Goal: Task Accomplishment & Management: Manage account settings

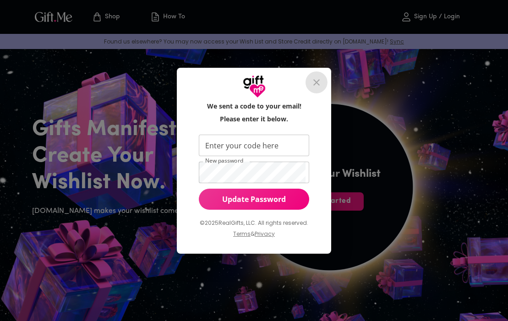
click at [319, 86] on icon "close" at bounding box center [316, 82] width 11 height 11
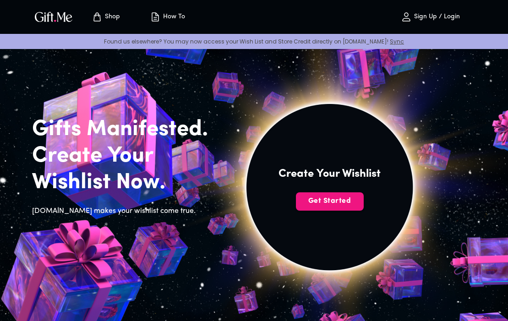
click at [451, 11] on button "Sign Up / Login" at bounding box center [430, 16] width 92 height 29
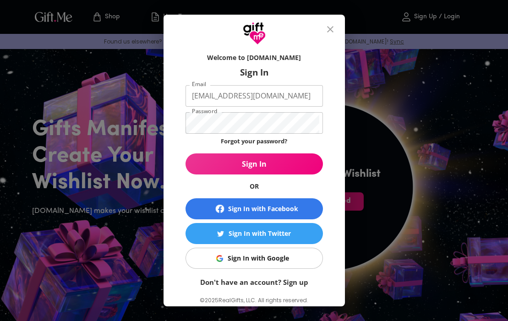
click at [451, 16] on div "Welcome to Gift.me Sign In Email vintagequartz@gmail.com Email Password Passwor…" at bounding box center [254, 160] width 508 height 321
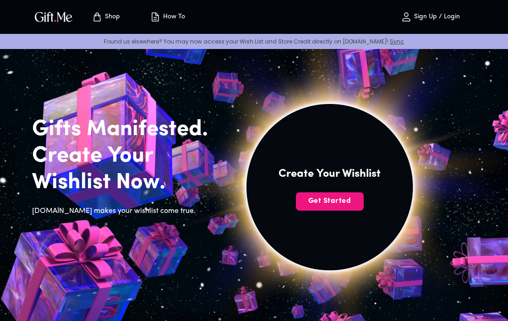
click at [432, 18] on p "Sign Up / Login" at bounding box center [435, 17] width 48 height 8
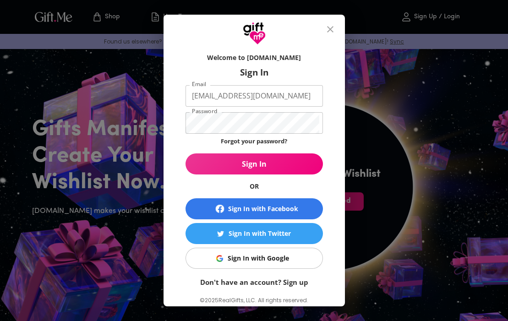
click at [317, 137] on div "Forgot your password?" at bounding box center [253, 142] width 137 height 12
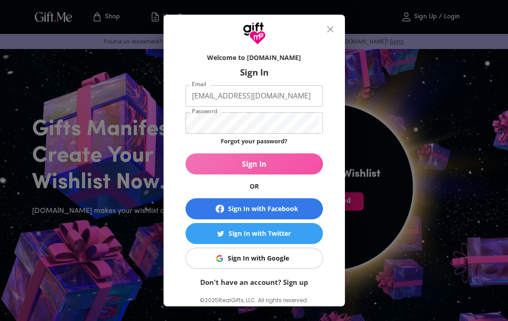
click at [280, 160] on span "Sign In" at bounding box center [253, 164] width 137 height 10
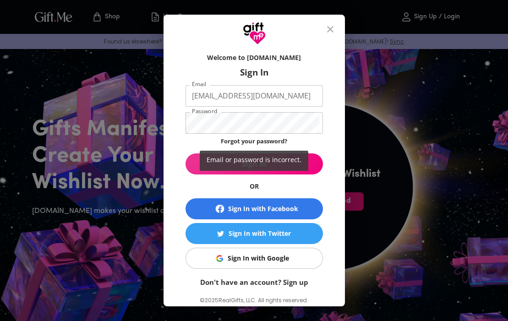
click at [253, 131] on div "Email or password is incorrect." at bounding box center [254, 160] width 508 height 321
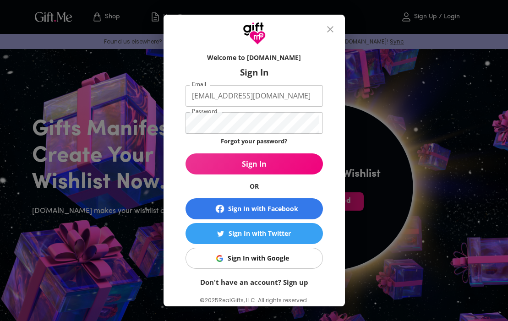
click at [250, 124] on div "Email or password is incorrect." at bounding box center [254, 160] width 508 height 321
click at [181, 133] on div "Welcome to Gift.me Sign In Email vintagequartz@gmail.com Email Password Passwor…" at bounding box center [254, 186] width 152 height 275
click at [173, 121] on div "Welcome to Gift.me Sign In Email vintagequartz@gmail.com Email Password Passwor…" at bounding box center [253, 175] width 181 height 261
click at [238, 136] on p "Forgot your password?" at bounding box center [254, 141] width 66 height 10
click at [254, 164] on button "Sign In" at bounding box center [253, 163] width 137 height 21
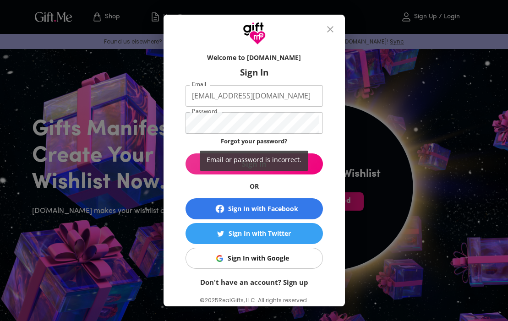
click at [262, 140] on div "Email or password is incorrect." at bounding box center [254, 160] width 508 height 321
click at [263, 140] on div "Email or password is incorrect." at bounding box center [254, 160] width 508 height 321
click at [297, 191] on div "Email or password is incorrect." at bounding box center [254, 160] width 508 height 321
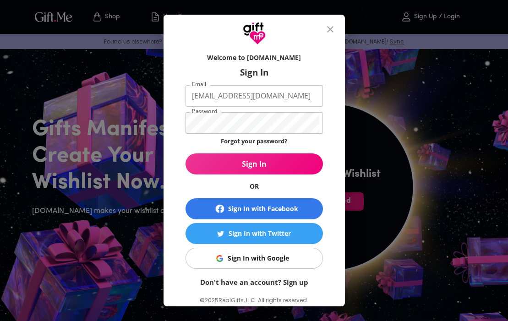
click at [270, 139] on link "Forgot your password?" at bounding box center [254, 141] width 66 height 8
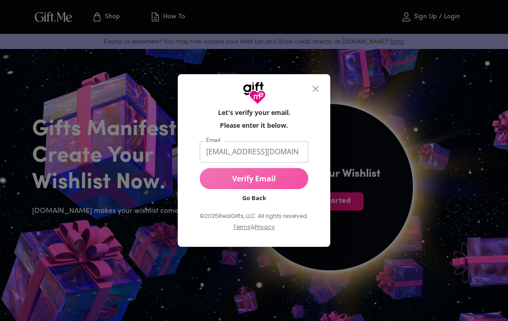
click at [267, 180] on span "Verify Email" at bounding box center [254, 178] width 108 height 10
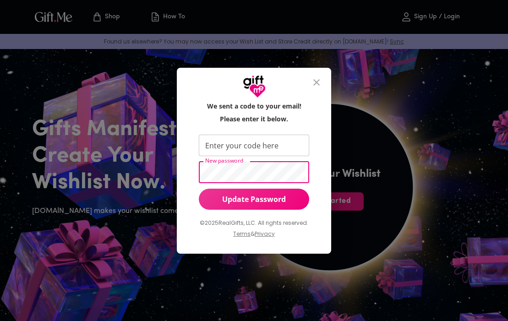
click at [172, 160] on div "We sent a code to your email! Please enter it below. Enter your code here Enter…" at bounding box center [254, 160] width 508 height 321
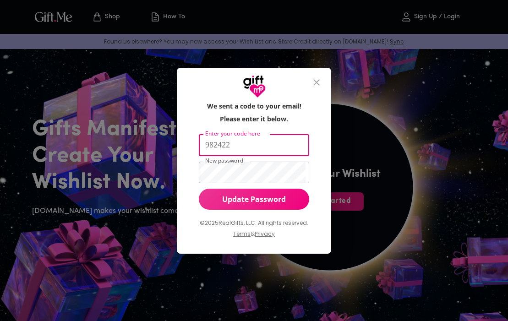
type input "982422"
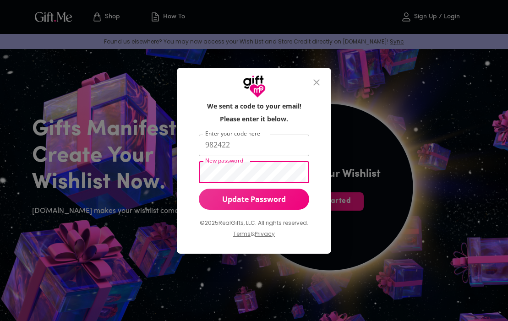
click at [160, 163] on div "We sent a code to your email! Please enter it below. Enter your code here 98242…" at bounding box center [254, 160] width 508 height 321
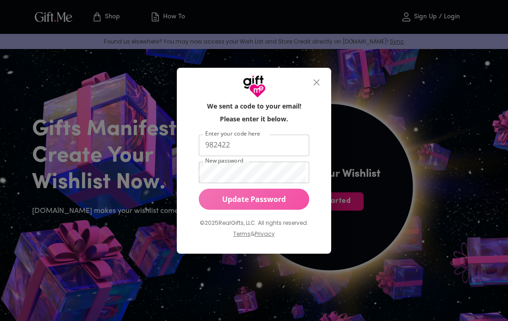
click at [257, 204] on button "Update Password" at bounding box center [254, 199] width 110 height 21
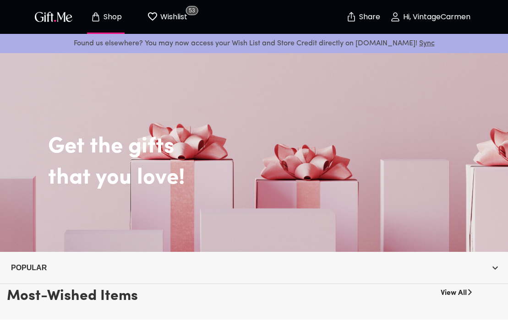
click at [156, 26] on button "Wishlist 53" at bounding box center [167, 16] width 50 height 29
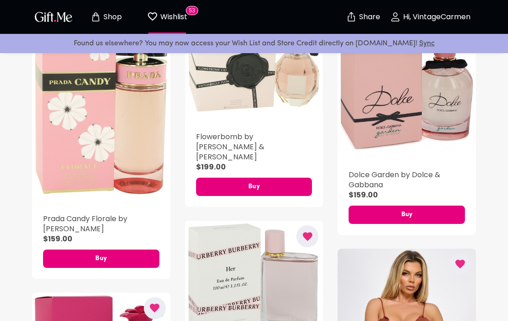
scroll to position [264, 0]
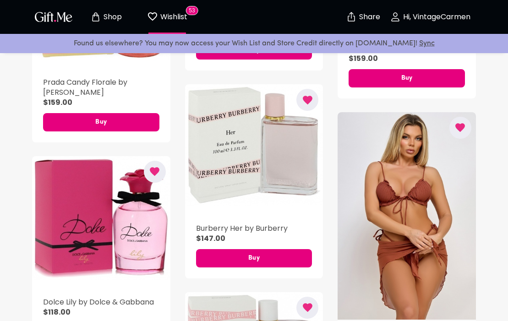
scroll to position [395, 0]
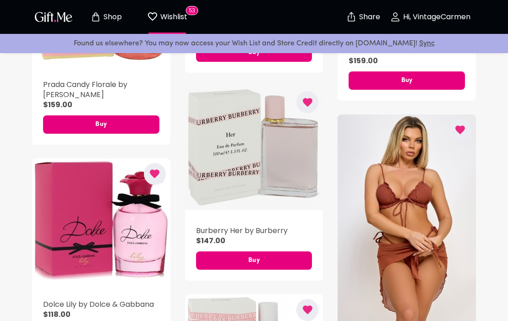
click at [281, 137] on div "button" at bounding box center [254, 148] width 138 height 124
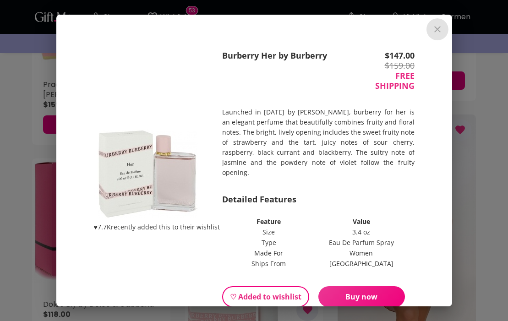
click at [432, 25] on icon "close" at bounding box center [437, 29] width 11 height 11
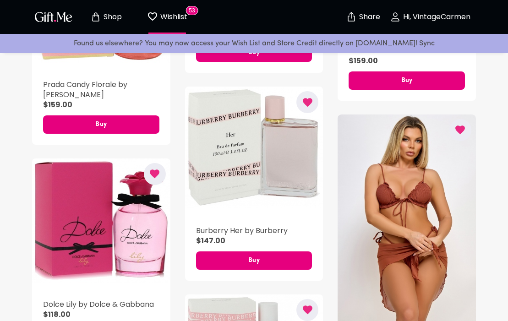
click at [438, 33] on div "Shop Wishlist 53 Share Hi, VintageCarmen" at bounding box center [253, 17] width 443 height 34
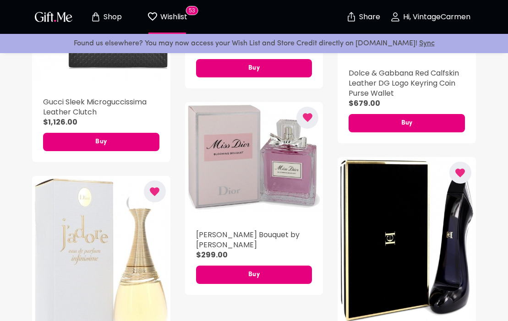
scroll to position [3725, 0]
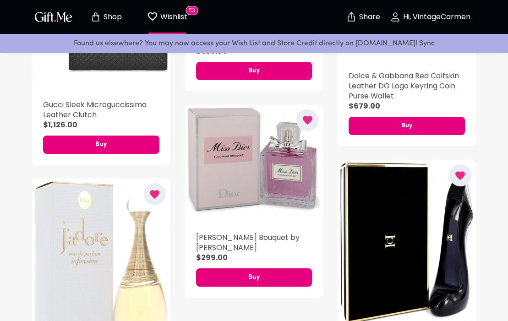
click at [116, 23] on button "Shop" at bounding box center [106, 16] width 50 height 29
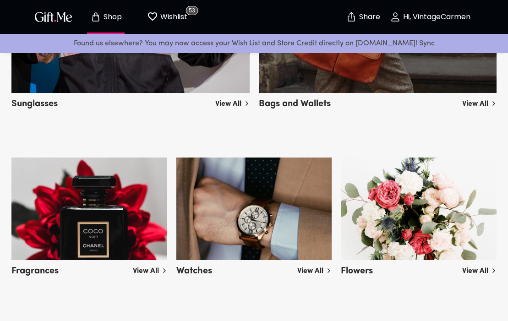
scroll to position [707, 0]
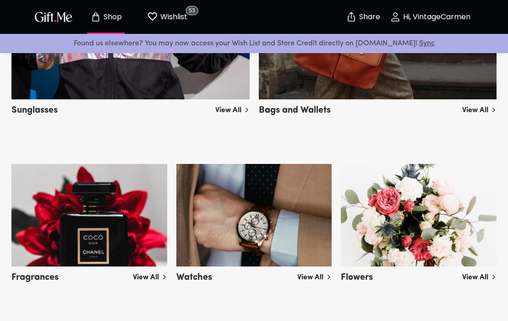
click at [125, 207] on img at bounding box center [89, 215] width 156 height 103
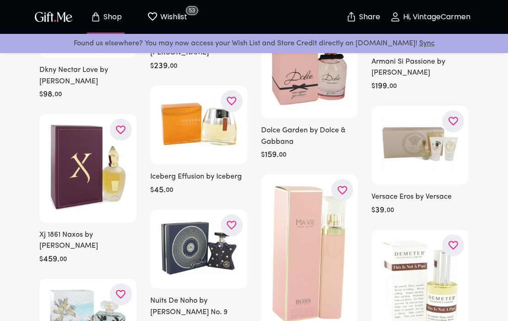
scroll to position [1442, 0]
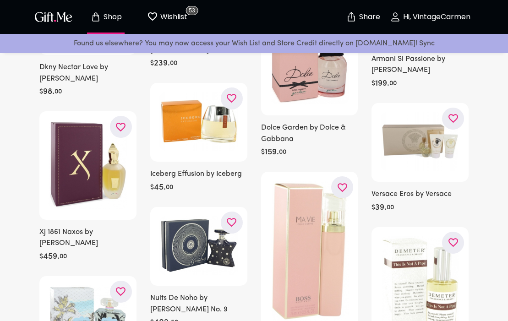
click at [320, 78] on img at bounding box center [309, 64] width 79 height 80
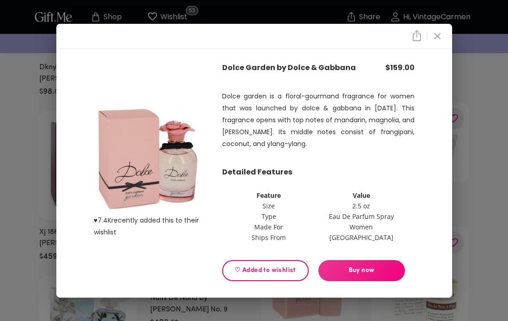
click at [437, 36] on icon "close" at bounding box center [437, 36] width 6 height 6
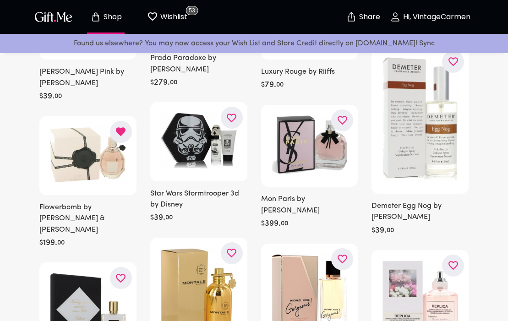
scroll to position [3534, 0]
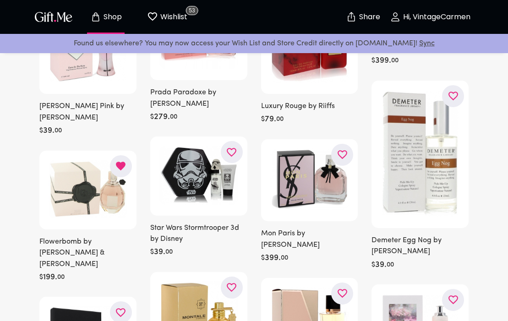
click at [98, 160] on img at bounding box center [88, 189] width 79 height 59
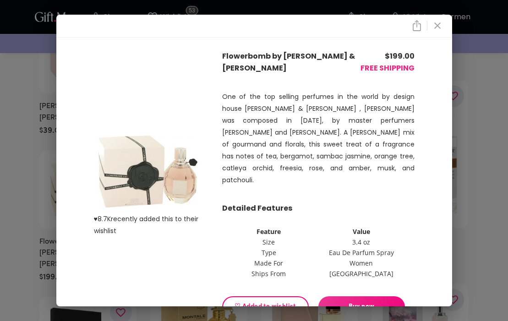
click at [439, 26] on icon "close" at bounding box center [437, 25] width 11 height 11
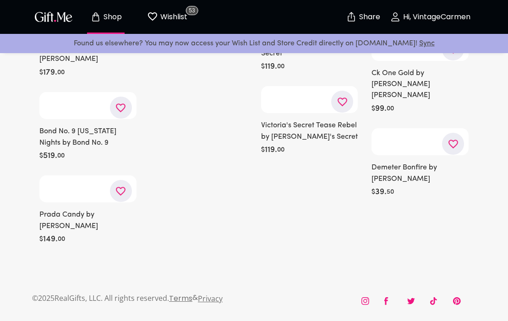
scroll to position [15484, 0]
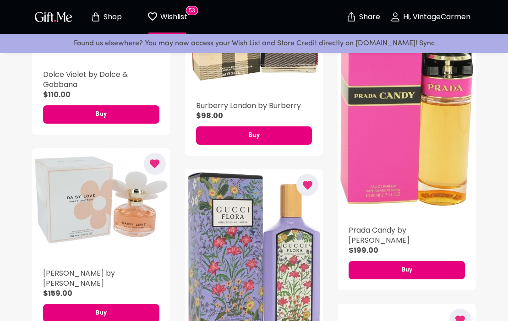
scroll to position [1643, 0]
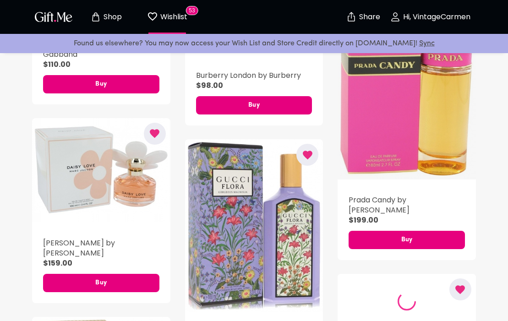
click at [379, 118] on div "button" at bounding box center [406, 86] width 138 height 185
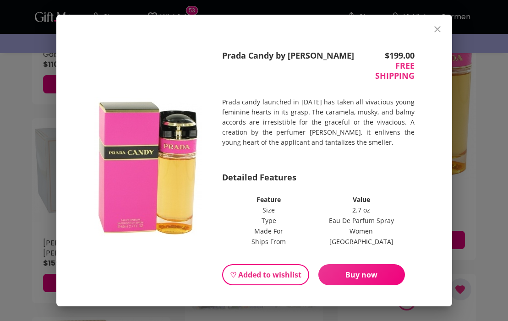
click at [433, 28] on icon "close" at bounding box center [437, 29] width 11 height 11
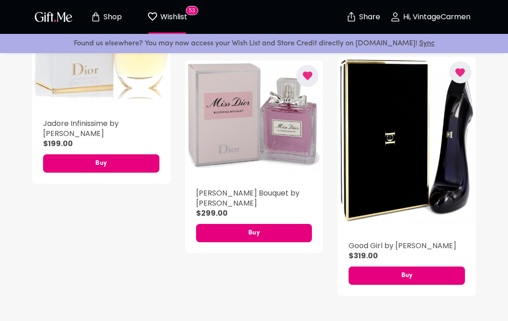
scroll to position [3771, 0]
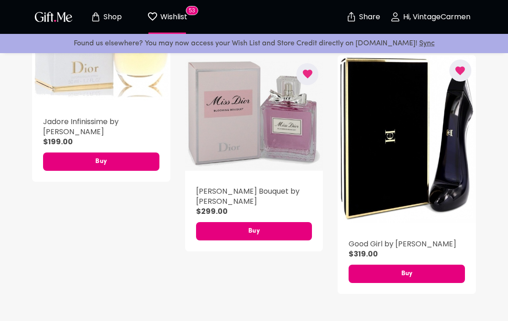
click at [256, 102] on div "button" at bounding box center [254, 115] width 138 height 112
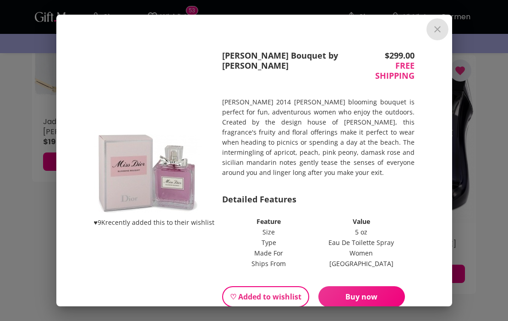
click at [439, 25] on icon "close" at bounding box center [437, 29] width 11 height 11
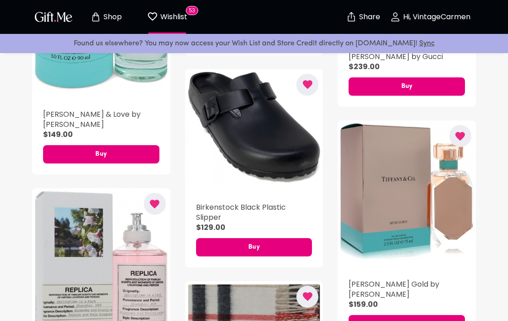
scroll to position [2815, 0]
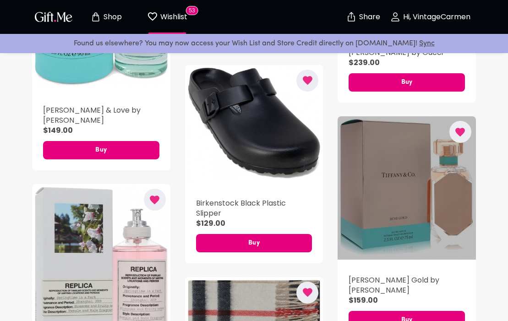
click at [386, 191] on div "button" at bounding box center [406, 187] width 138 height 143
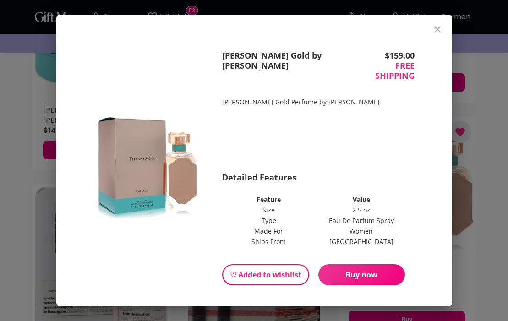
click at [417, 43] on div "Tiffany Rose Gold by Tiffany $ 159.00 FREE SHIPPING Tiffany Rose Gold Perfume b…" at bounding box center [254, 167] width 366 height 299
click at [426, 30] on button "close" at bounding box center [437, 29] width 22 height 22
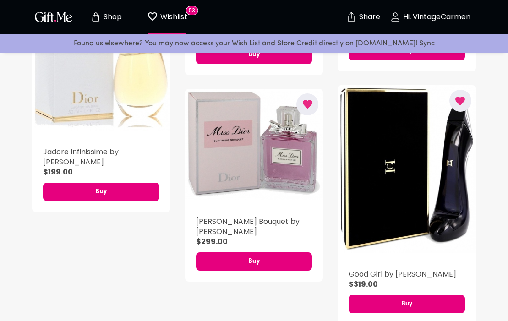
scroll to position [3715, 0]
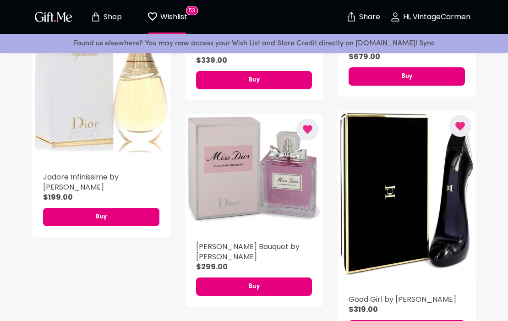
click at [121, 24] on button "Shop" at bounding box center [106, 16] width 50 height 29
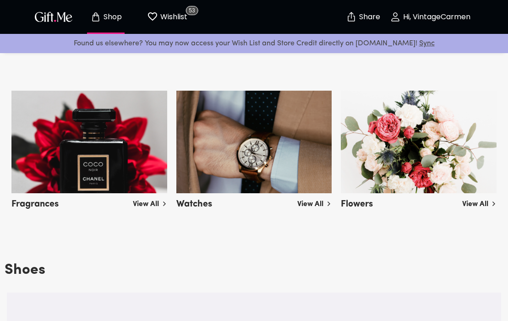
scroll to position [783, 0]
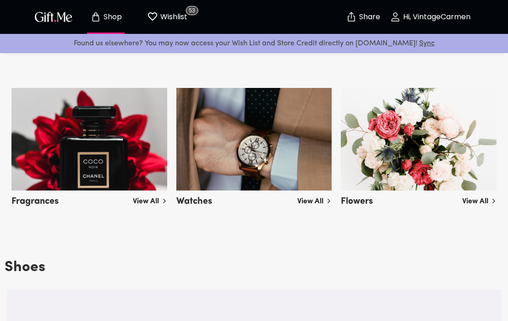
click at [127, 168] on img at bounding box center [89, 139] width 156 height 103
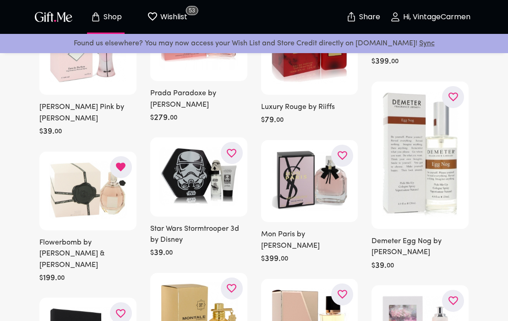
scroll to position [3531, 0]
